Goal: Task Accomplishment & Management: Complete application form

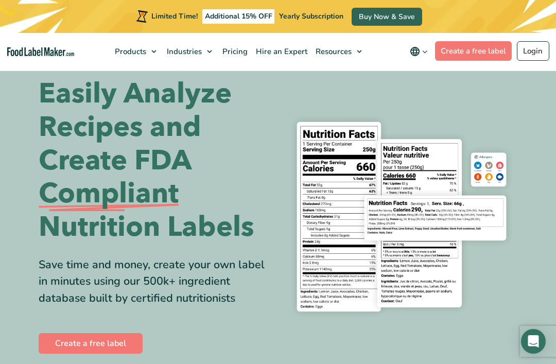
click at [378, 17] on link "Buy Now & Save" at bounding box center [386, 17] width 70 height 18
click at [236, 49] on span "Pricing" at bounding box center [233, 51] width 29 height 10
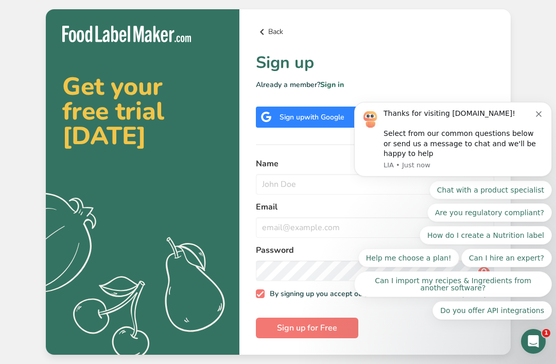
click at [271, 38] on link "Back" at bounding box center [375, 32] width 238 height 12
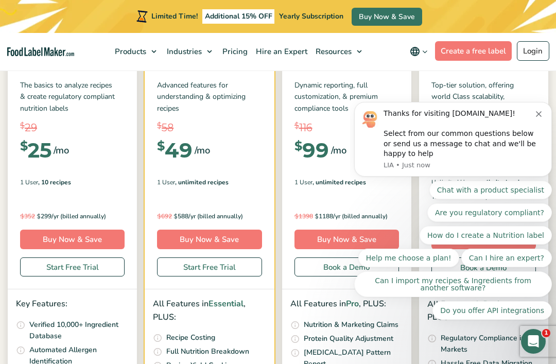
scroll to position [175, 0]
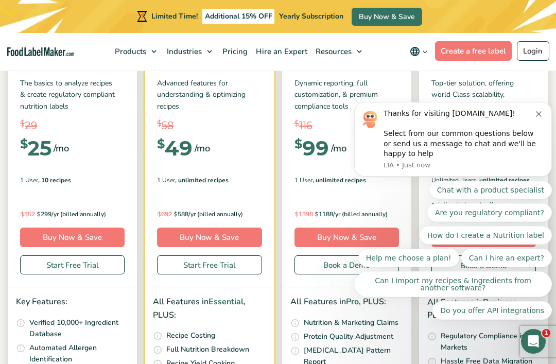
click at [541, 117] on button "Dismiss notification" at bounding box center [540, 113] width 8 height 8
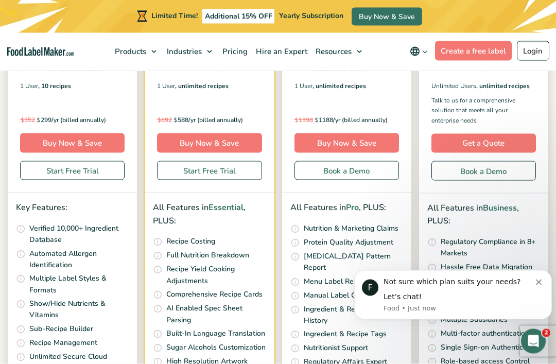
scroll to position [273, 0]
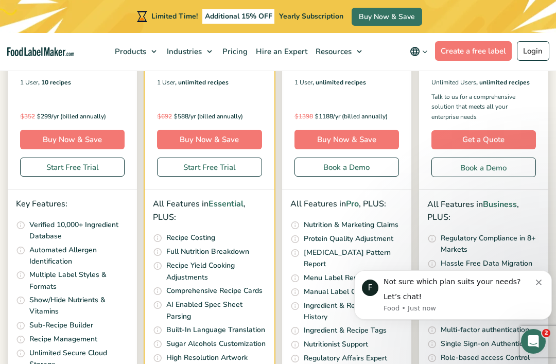
click at [540, 284] on icon "Dismiss notification" at bounding box center [539, 282] width 6 height 6
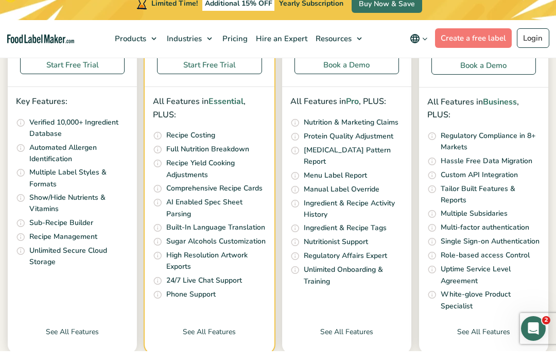
scroll to position [464, 0]
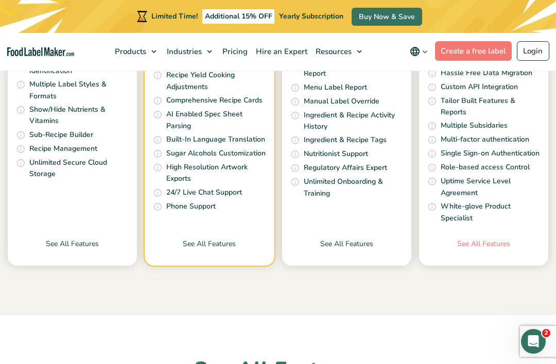
click at [495, 244] on link "See All Features" at bounding box center [483, 251] width 129 height 27
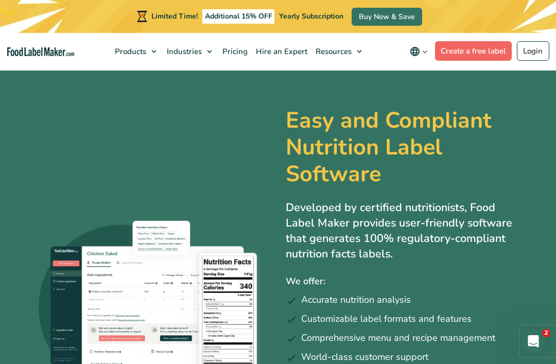
click at [479, 49] on link "Create a free label" at bounding box center [473, 51] width 77 height 20
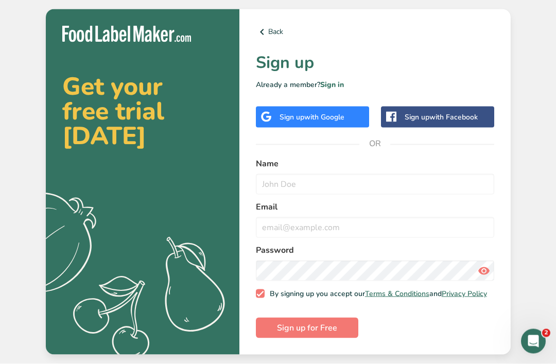
scroll to position [33, 0]
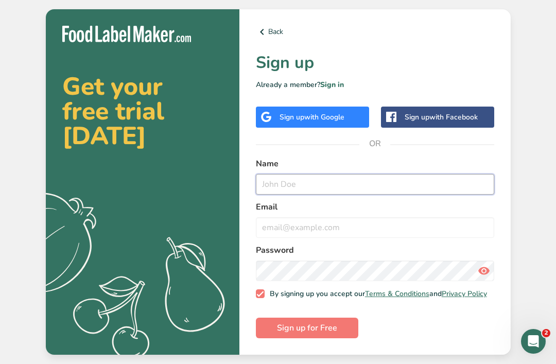
click at [420, 174] on input "text" at bounding box center [375, 184] width 238 height 21
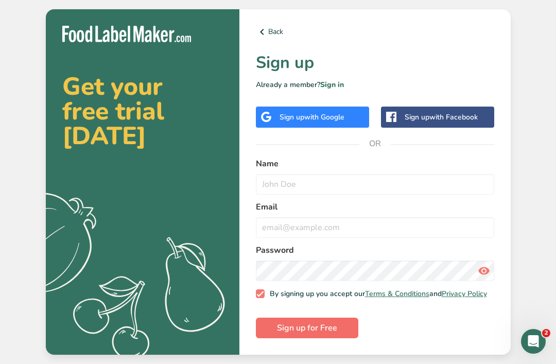
click at [337, 317] on button "Sign up for Free" at bounding box center [307, 327] width 102 height 21
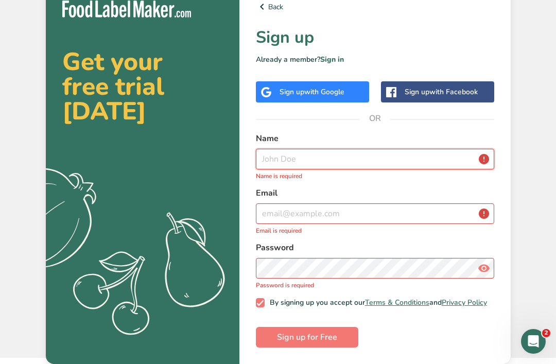
click at [372, 149] on input "text" at bounding box center [375, 159] width 238 height 21
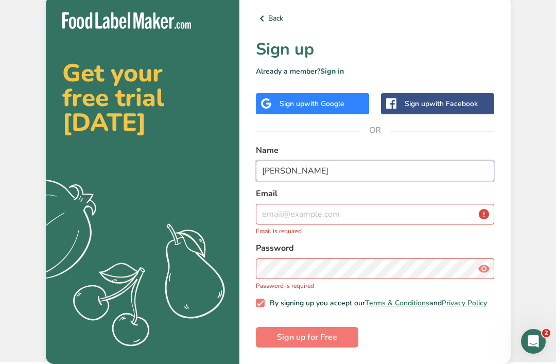
type input "[PERSON_NAME]"
click at [383, 204] on input "email" at bounding box center [375, 214] width 238 height 21
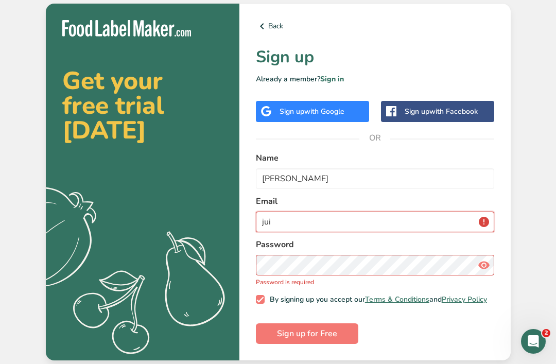
type input "[EMAIL_ADDRESS][DOMAIN_NAME]"
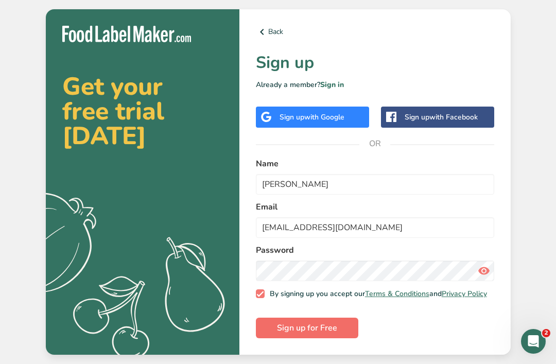
click at [335, 322] on span "Sign up for Free" at bounding box center [307, 328] width 60 height 12
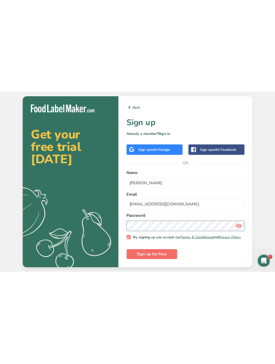
scroll to position [0, 0]
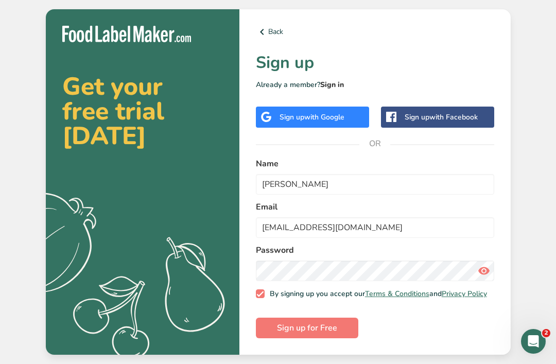
click at [327, 90] on link "Sign in" at bounding box center [332, 85] width 24 height 10
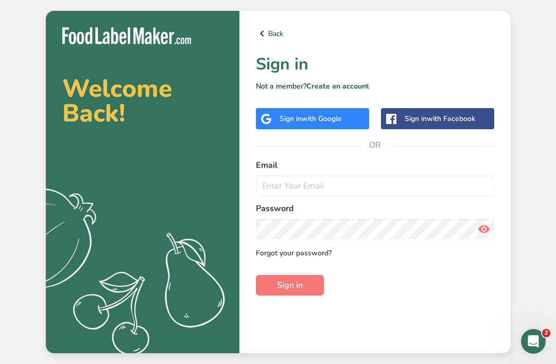
click at [312, 258] on link "Forgot your password?" at bounding box center [294, 253] width 76 height 11
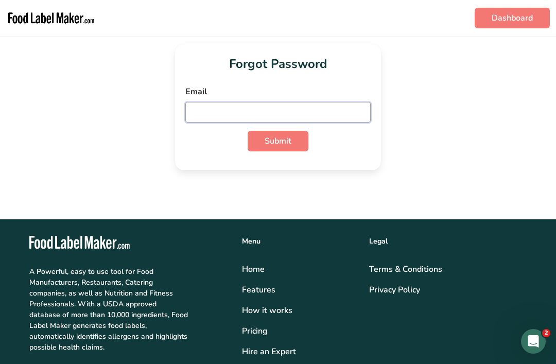
click at [325, 114] on input "email" at bounding box center [277, 112] width 185 height 21
type input "[EMAIL_ADDRESS][DOMAIN_NAME]"
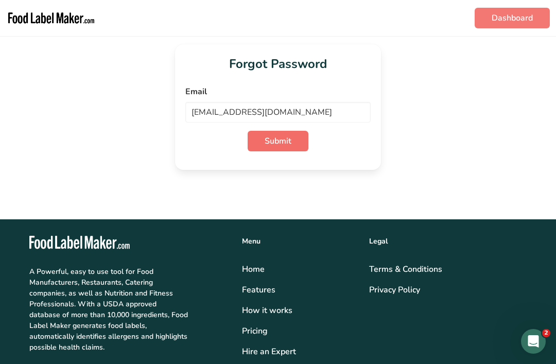
click at [291, 142] on span "Submit" at bounding box center [277, 141] width 27 height 12
